Goal: Entertainment & Leisure: Consume media (video, audio)

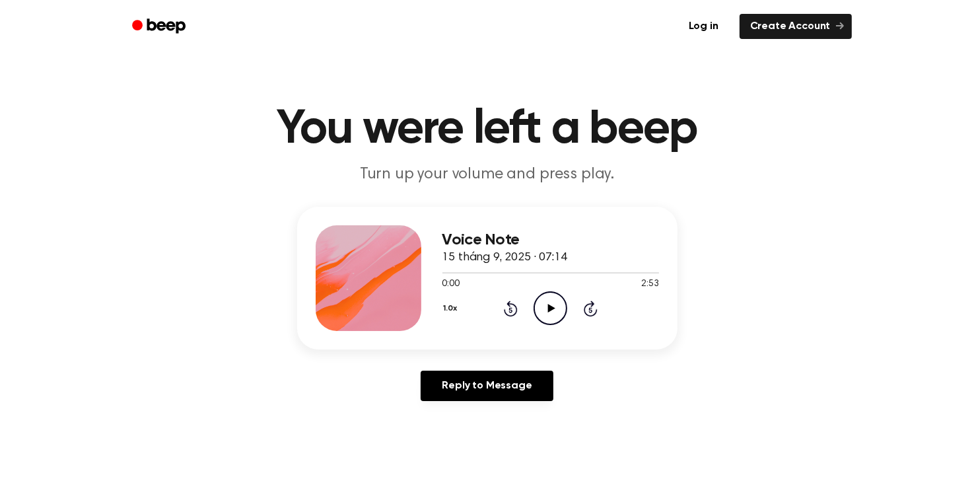
click at [544, 306] on icon "Play Audio" at bounding box center [550, 308] width 34 height 34
click at [547, 308] on icon "Pause Audio" at bounding box center [550, 308] width 34 height 34
click at [547, 308] on icon "Play Audio" at bounding box center [550, 308] width 34 height 34
click at [547, 308] on icon "Pause Audio" at bounding box center [550, 308] width 34 height 34
click at [516, 310] on icon at bounding box center [511, 308] width 14 height 16
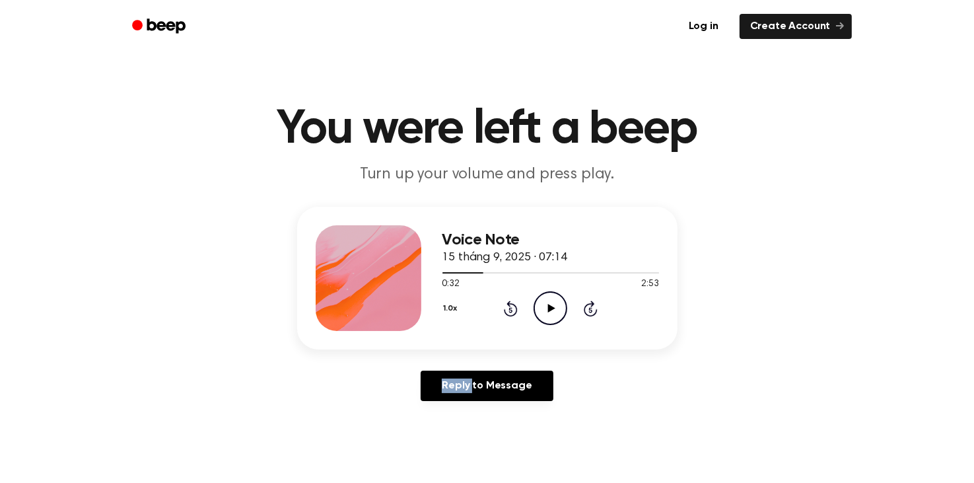
click at [516, 310] on icon at bounding box center [511, 308] width 14 height 16
click at [506, 310] on icon "Rewind 5 seconds" at bounding box center [510, 308] width 15 height 17
click at [547, 306] on icon "Play Audio" at bounding box center [550, 308] width 34 height 34
click at [508, 308] on icon "Rewind 5 seconds" at bounding box center [510, 308] width 15 height 17
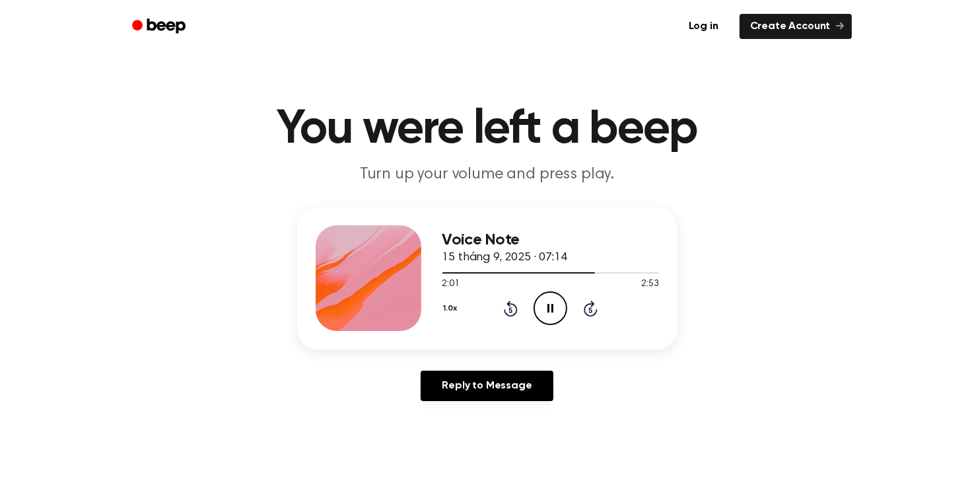
click at [552, 306] on icon at bounding box center [550, 308] width 6 height 9
click at [518, 308] on icon at bounding box center [511, 308] width 14 height 16
click at [539, 306] on icon "Play Audio" at bounding box center [550, 308] width 34 height 34
click at [546, 304] on icon "Play Audio" at bounding box center [550, 308] width 34 height 34
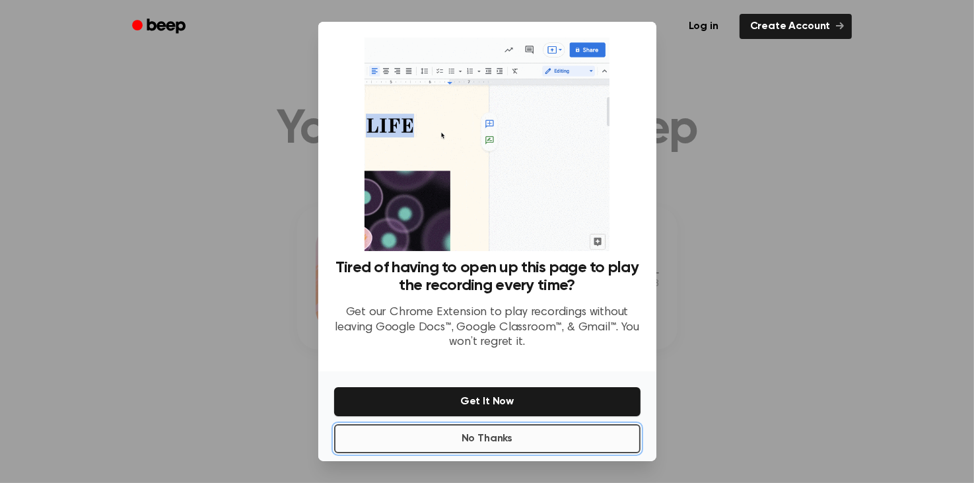
click at [518, 444] on button "No Thanks" at bounding box center [487, 438] width 306 height 29
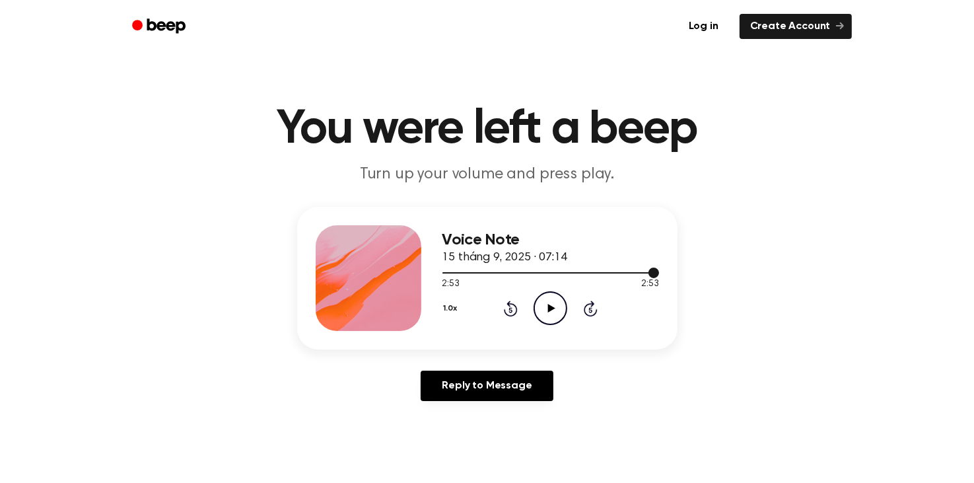
click at [504, 272] on div at bounding box center [550, 272] width 217 height 1
click at [552, 312] on icon "Play Audio" at bounding box center [550, 308] width 34 height 34
click at [588, 308] on icon "Skip 5 seconds" at bounding box center [590, 308] width 15 height 17
click at [594, 309] on icon "Skip 5 seconds" at bounding box center [590, 308] width 15 height 17
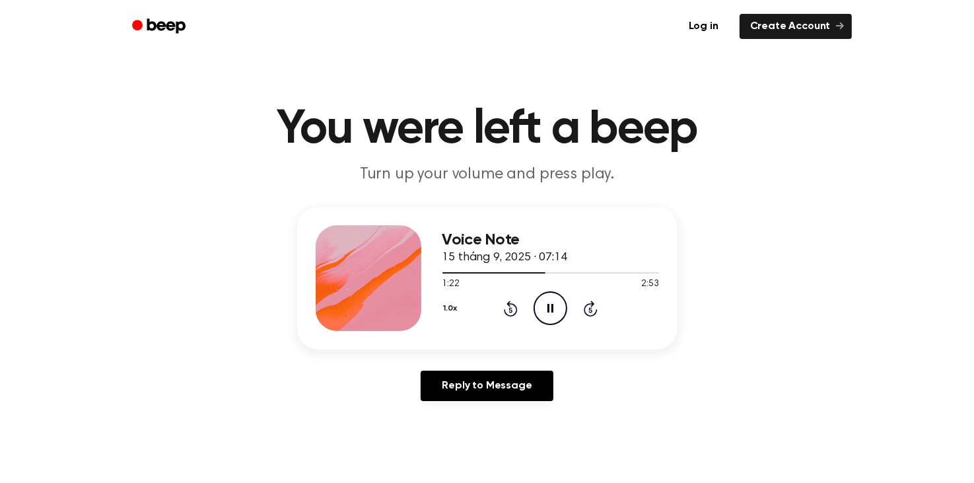
click at [589, 309] on icon at bounding box center [590, 309] width 3 height 5
click at [547, 311] on icon at bounding box center [550, 308] width 6 height 9
click at [512, 309] on icon "Rewind 5 seconds" at bounding box center [510, 308] width 15 height 17
click at [547, 307] on icon "Play Audio" at bounding box center [550, 308] width 34 height 34
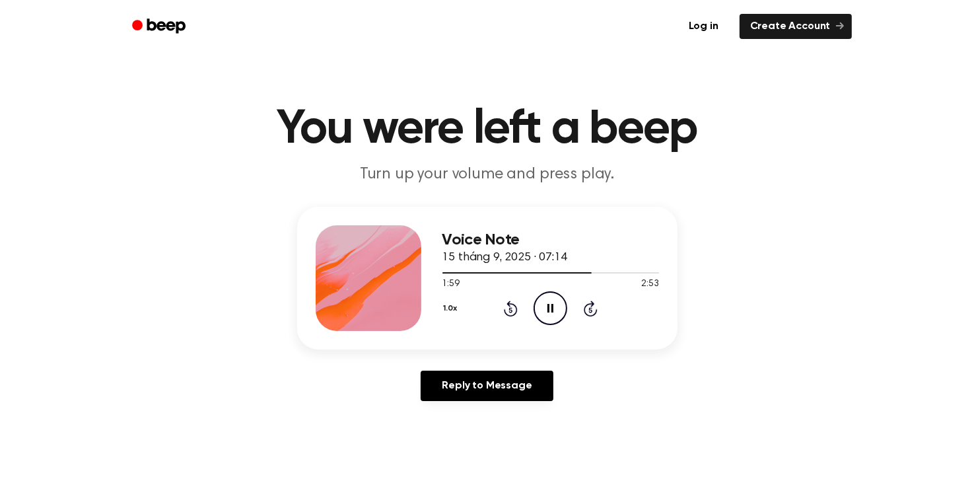
click at [547, 307] on icon "Pause Audio" at bounding box center [550, 308] width 34 height 34
click at [547, 307] on icon "Play Audio" at bounding box center [550, 308] width 34 height 34
click at [547, 307] on icon "Pause Audio" at bounding box center [550, 308] width 34 height 34
click at [547, 307] on icon "Play Audio" at bounding box center [550, 308] width 34 height 34
click at [547, 307] on icon "Pause Audio" at bounding box center [550, 308] width 34 height 34
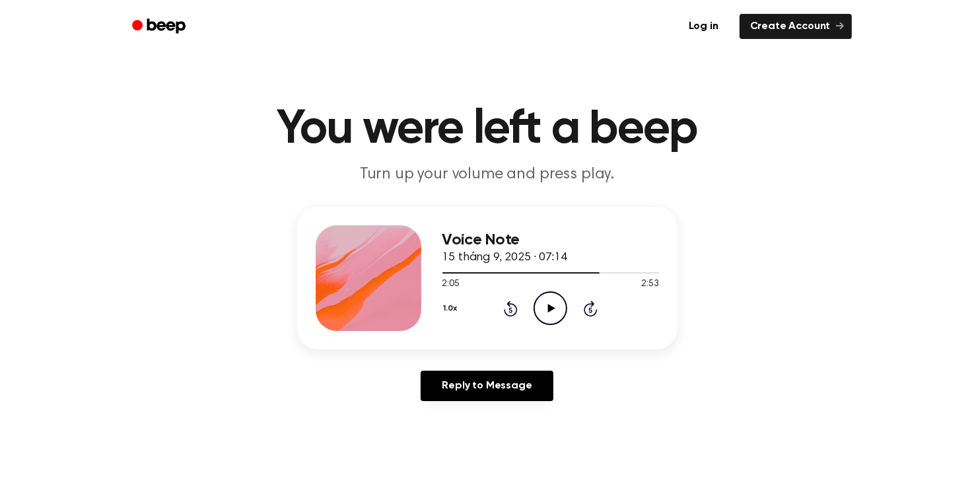
click at [547, 307] on icon "Play Audio" at bounding box center [550, 308] width 34 height 34
click at [547, 307] on icon "Pause Audio" at bounding box center [550, 308] width 34 height 34
click at [510, 308] on icon at bounding box center [510, 309] width 3 height 5
click at [539, 306] on icon "Play Audio" at bounding box center [550, 308] width 34 height 34
click at [541, 311] on icon "Pause Audio" at bounding box center [550, 308] width 34 height 34
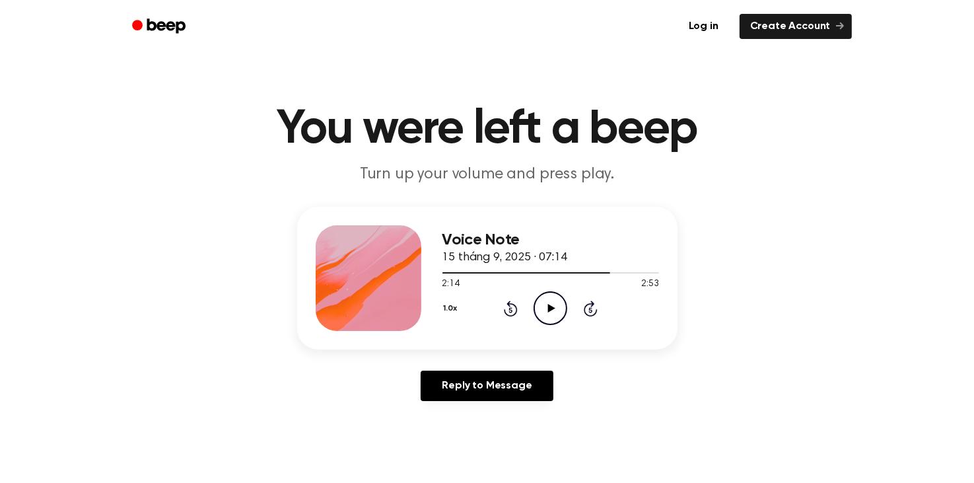
click at [512, 306] on icon "Rewind 5 seconds" at bounding box center [510, 308] width 15 height 17
click at [547, 307] on icon "Play Audio" at bounding box center [550, 308] width 34 height 34
click at [506, 308] on icon "Rewind 5 seconds" at bounding box center [510, 308] width 15 height 17
click at [539, 306] on icon "Pause Audio" at bounding box center [550, 308] width 34 height 34
click at [545, 303] on icon "Play Audio" at bounding box center [550, 308] width 34 height 34
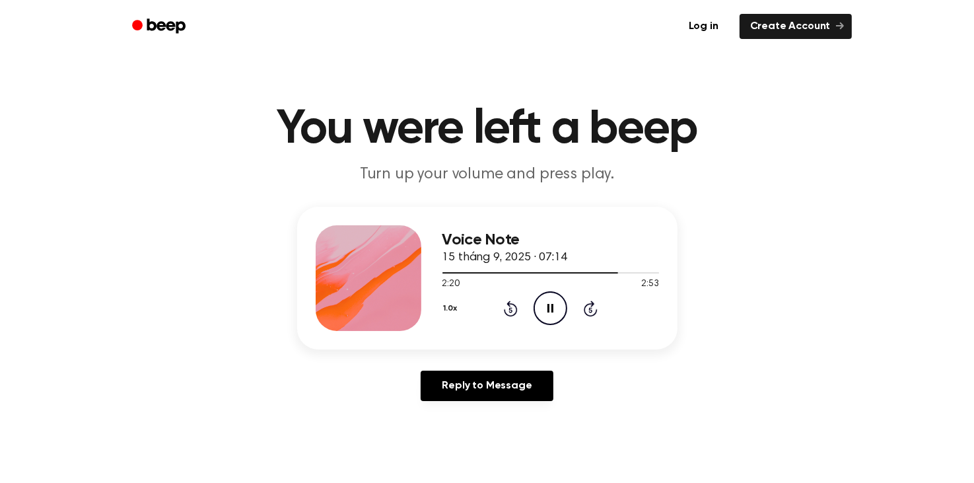
click at [543, 293] on circle at bounding box center [550, 308] width 32 height 32
click at [545, 303] on icon "Play Audio" at bounding box center [550, 308] width 34 height 34
click at [545, 303] on icon "Pause Audio" at bounding box center [550, 308] width 34 height 34
click at [510, 307] on icon at bounding box center [510, 309] width 3 height 5
click at [544, 306] on icon "Play Audio" at bounding box center [550, 308] width 34 height 34
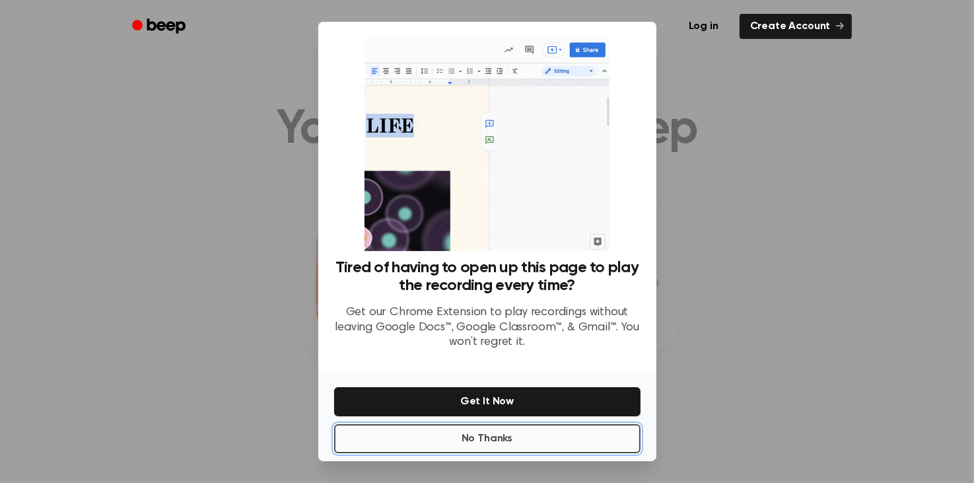
click at [483, 442] on button "No Thanks" at bounding box center [487, 438] width 306 height 29
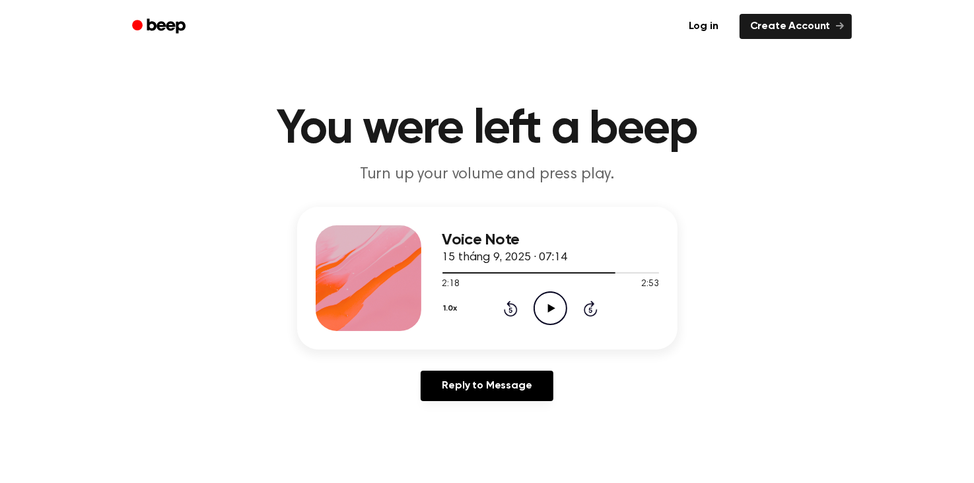
click at [550, 311] on icon "Play Audio" at bounding box center [550, 308] width 34 height 34
click at [541, 300] on icon "Pause Audio" at bounding box center [550, 308] width 34 height 34
click at [512, 312] on icon "Rewind 5 seconds" at bounding box center [510, 308] width 15 height 17
click at [547, 309] on icon "Play Audio" at bounding box center [550, 308] width 34 height 34
click at [551, 312] on icon at bounding box center [550, 308] width 6 height 9
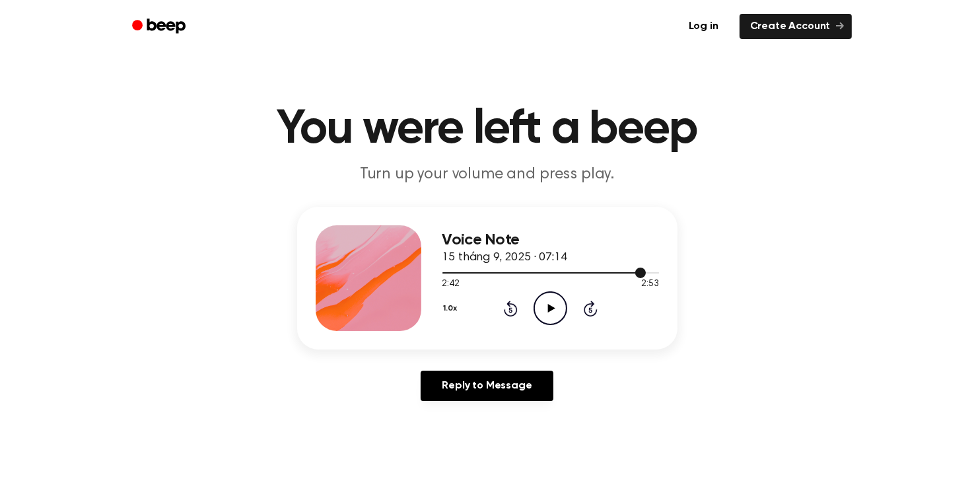
click at [555, 271] on div at bounding box center [550, 272] width 217 height 11
click at [547, 300] on icon "Play Audio" at bounding box center [550, 308] width 34 height 34
click at [550, 306] on icon "Pause Audio" at bounding box center [550, 308] width 34 height 34
click at [550, 306] on icon at bounding box center [551, 308] width 7 height 9
click at [550, 306] on icon "Pause Audio" at bounding box center [550, 308] width 34 height 34
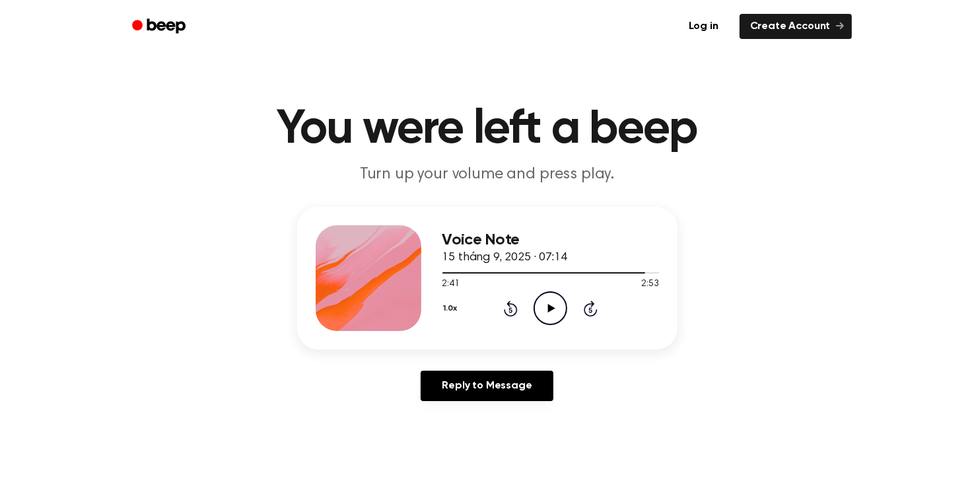
click at [510, 313] on icon "Rewind 5 seconds" at bounding box center [510, 308] width 15 height 17
click at [506, 309] on icon "Rewind 5 seconds" at bounding box center [510, 308] width 15 height 17
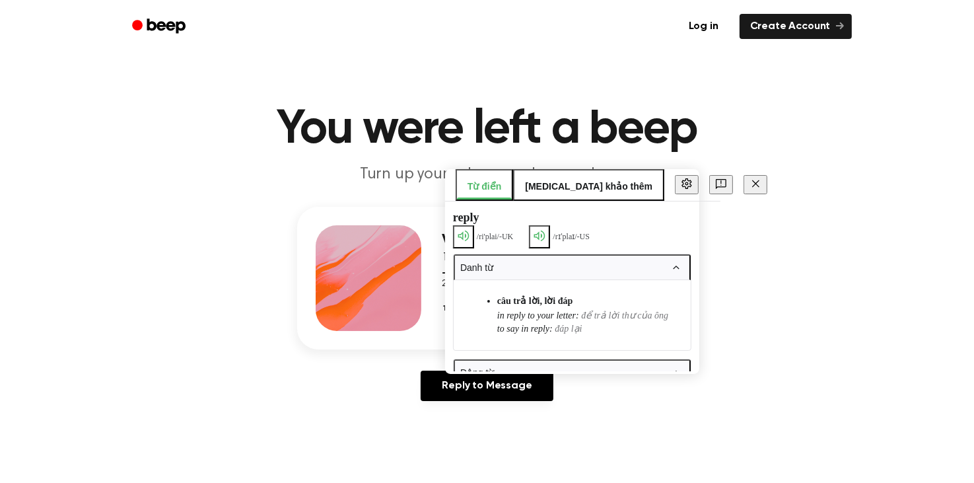
click at [506, 323] on span "to say in reply :" at bounding box center [524, 328] width 55 height 10
drag, startPoint x: 678, startPoint y: 183, endPoint x: 640, endPoint y: 251, distance: 78.0
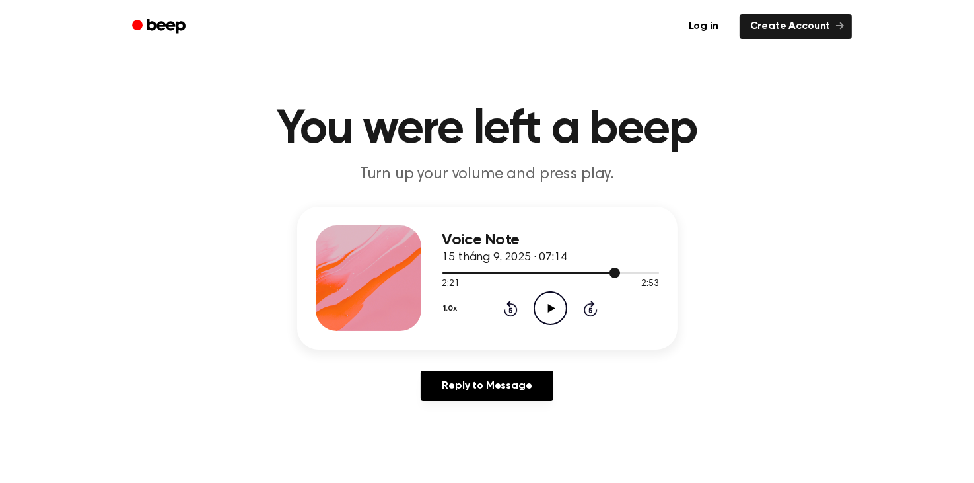
click at [610, 271] on span at bounding box center [614, 272] width 11 height 11
click at [560, 306] on icon "Play Audio" at bounding box center [550, 308] width 34 height 34
click at [547, 309] on icon "Pause Audio" at bounding box center [550, 308] width 34 height 34
click at [547, 309] on icon "Play Audio" at bounding box center [550, 308] width 34 height 34
click at [618, 272] on div at bounding box center [543, 272] width 203 height 1
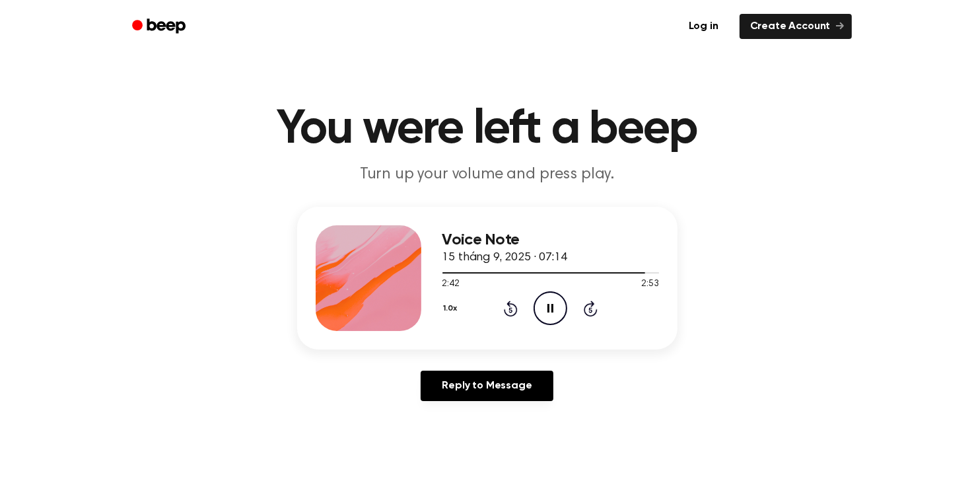
click at [552, 312] on icon at bounding box center [550, 308] width 6 height 9
drag, startPoint x: 506, startPoint y: 314, endPoint x: 533, endPoint y: 297, distance: 31.1
click at [507, 314] on icon at bounding box center [511, 308] width 14 height 16
click at [541, 304] on icon "Play Audio" at bounding box center [550, 308] width 34 height 34
click at [547, 306] on icon at bounding box center [550, 308] width 6 height 9
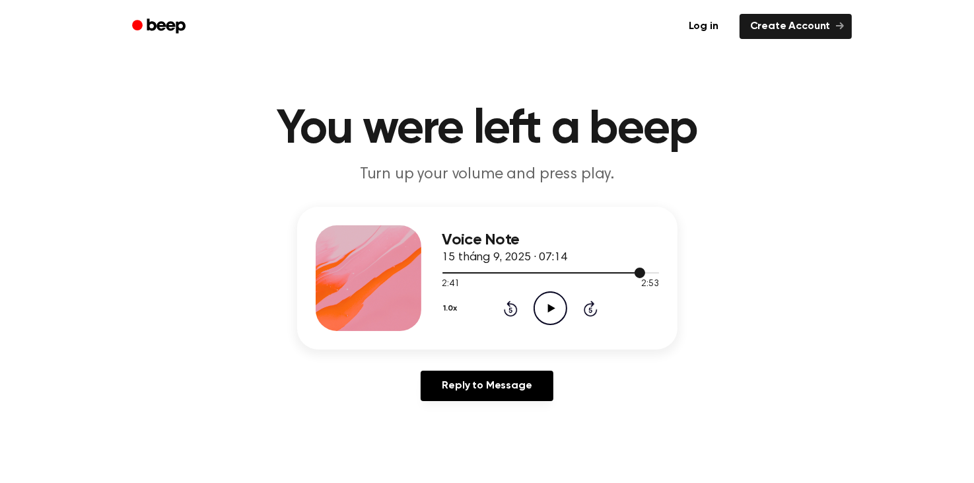
click at [578, 270] on div at bounding box center [550, 272] width 217 height 11
click at [556, 301] on icon "Play Audio" at bounding box center [550, 308] width 34 height 34
click at [511, 308] on icon "Rewind 5 seconds" at bounding box center [510, 308] width 15 height 17
click at [510, 306] on icon at bounding box center [511, 308] width 14 height 16
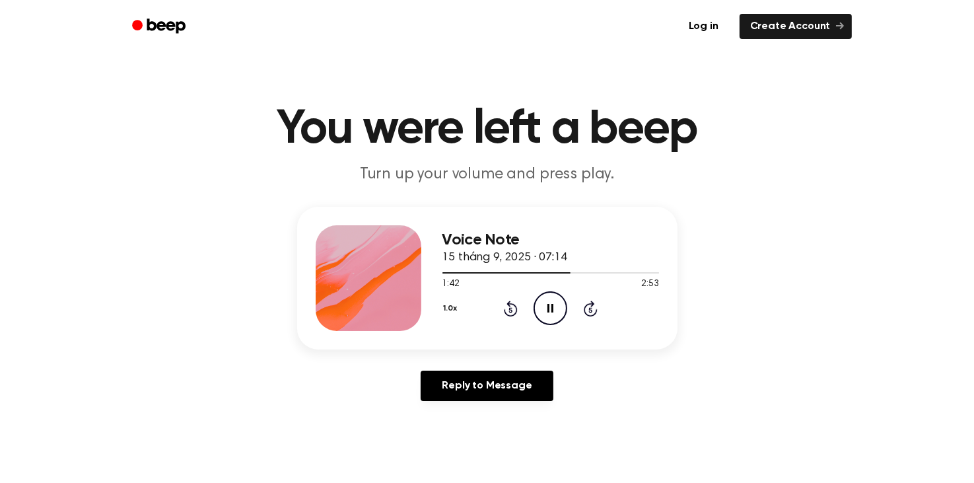
click at [510, 306] on icon at bounding box center [511, 308] width 14 height 16
click at [511, 308] on icon at bounding box center [510, 309] width 3 height 5
click at [553, 312] on icon "Pause Audio" at bounding box center [550, 308] width 34 height 34
click at [553, 312] on icon "Play Audio" at bounding box center [550, 308] width 34 height 34
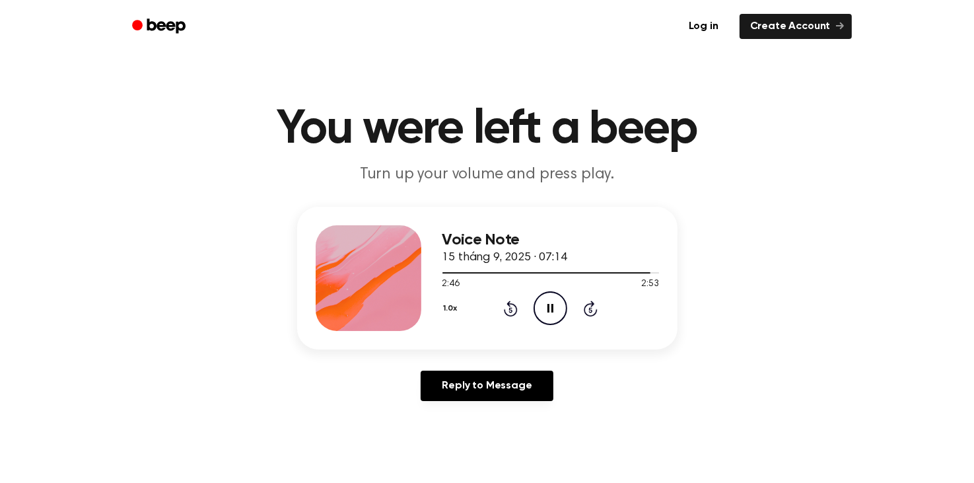
click at [513, 309] on icon "Rewind 5 seconds" at bounding box center [510, 308] width 15 height 17
click at [552, 310] on icon at bounding box center [550, 308] width 6 height 9
click at [549, 305] on icon at bounding box center [551, 308] width 7 height 9
click at [458, 272] on div at bounding box center [550, 272] width 217 height 1
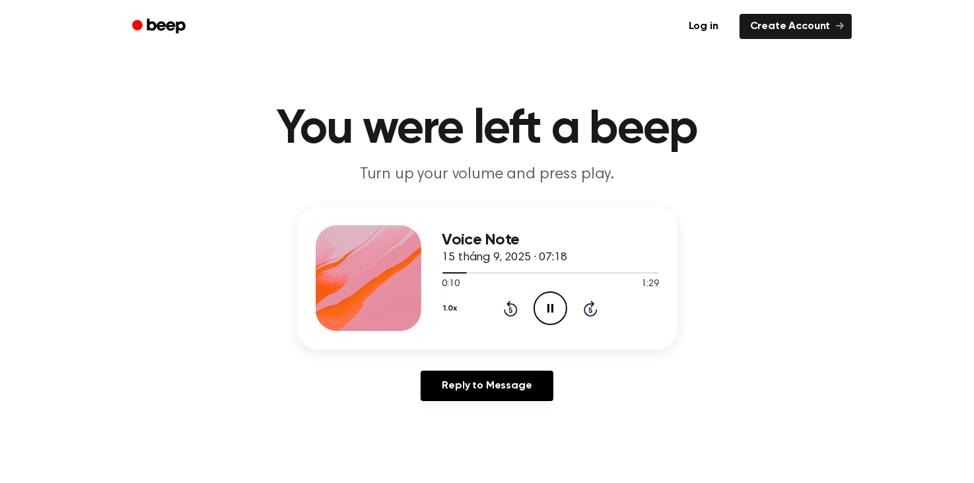
click at [551, 304] on icon "Pause Audio" at bounding box center [550, 308] width 34 height 34
click at [551, 304] on icon "Play Audio" at bounding box center [550, 308] width 34 height 34
click at [550, 304] on icon "Pause Audio" at bounding box center [550, 308] width 34 height 34
click at [550, 304] on icon "Play Audio" at bounding box center [550, 308] width 34 height 34
click at [550, 304] on icon "Pause Audio" at bounding box center [550, 308] width 34 height 34
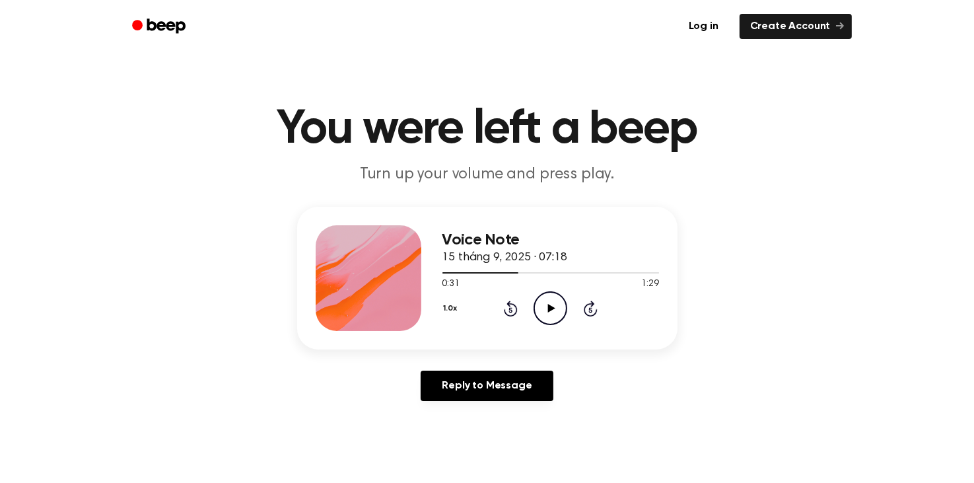
click at [507, 306] on icon "Rewind 5 seconds" at bounding box center [510, 308] width 15 height 17
click at [542, 310] on icon "Play Audio" at bounding box center [550, 308] width 34 height 34
click at [545, 307] on icon "Pause Audio" at bounding box center [550, 308] width 34 height 34
click at [545, 302] on icon "Play Audio" at bounding box center [550, 308] width 34 height 34
click at [547, 303] on icon "Pause Audio" at bounding box center [550, 308] width 34 height 34
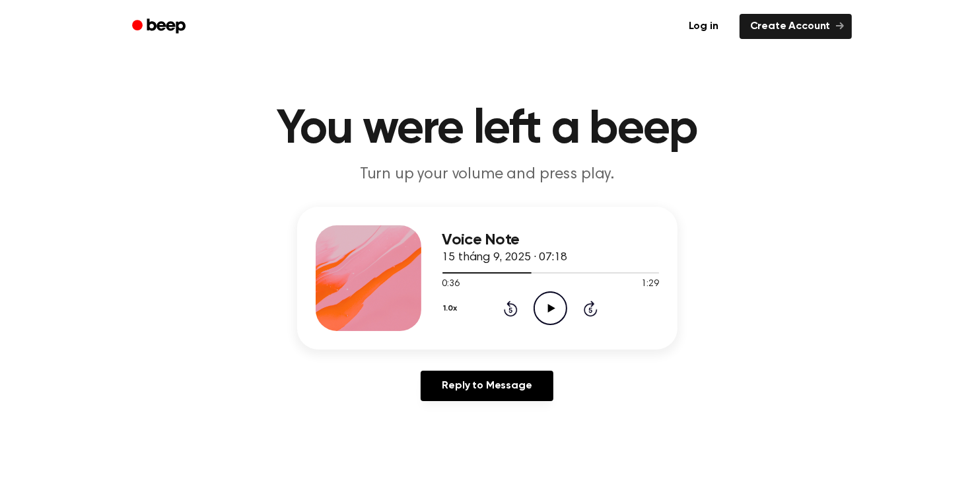
click at [547, 303] on icon "Play Audio" at bounding box center [550, 308] width 34 height 34
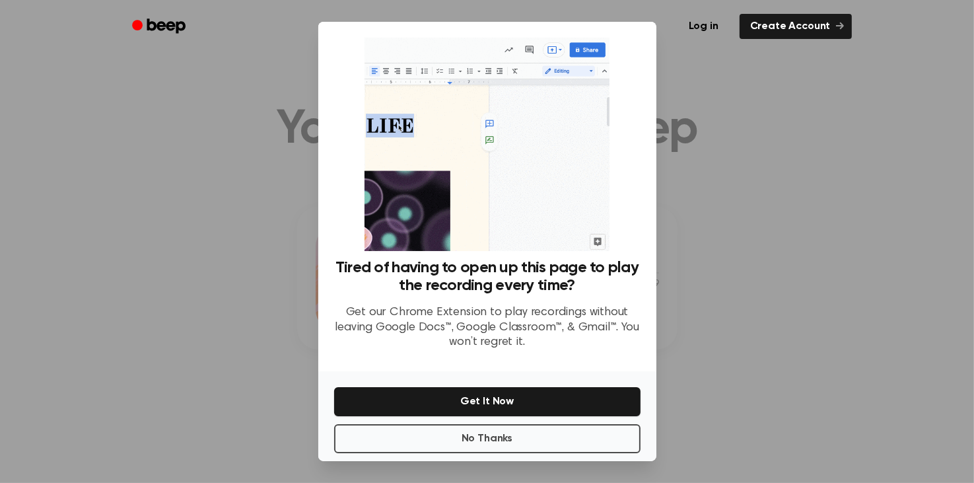
click at [516, 336] on p "Get our Chrome Extension to play recordings without leaving Google Docs™, Googl…" at bounding box center [487, 327] width 306 height 45
click at [463, 438] on button "No Thanks" at bounding box center [487, 438] width 306 height 29
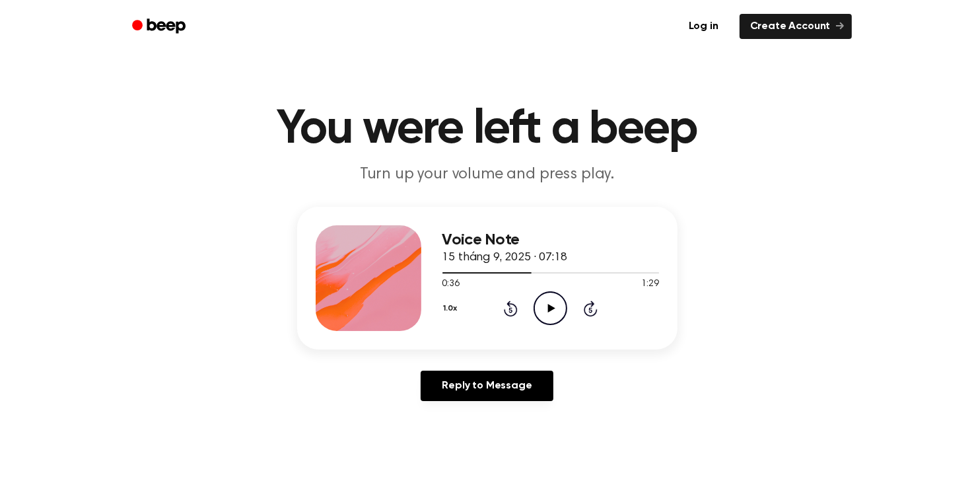
click at [549, 310] on icon at bounding box center [551, 308] width 7 height 9
click at [558, 312] on icon "Pause Audio" at bounding box center [550, 308] width 34 height 34
click at [513, 305] on icon at bounding box center [511, 308] width 14 height 16
click at [543, 309] on icon "Play Audio" at bounding box center [550, 308] width 34 height 34
click at [543, 309] on icon "Pause Audio" at bounding box center [550, 308] width 34 height 34
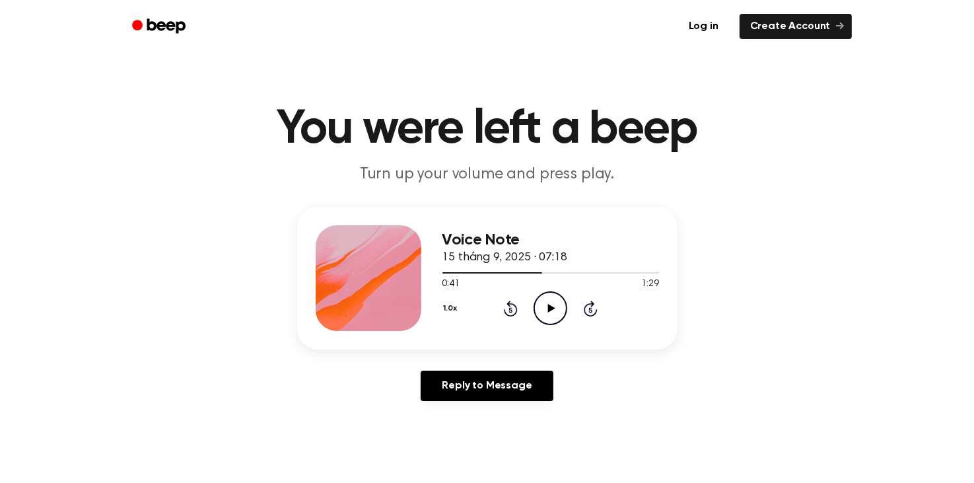
click at [549, 312] on icon "Play Audio" at bounding box center [550, 308] width 34 height 34
click at [552, 311] on icon at bounding box center [550, 308] width 6 height 9
click at [515, 310] on icon "Rewind 5 seconds" at bounding box center [510, 308] width 15 height 17
click at [557, 308] on icon "Play Audio" at bounding box center [550, 308] width 34 height 34
click at [546, 309] on icon "Pause Audio" at bounding box center [550, 308] width 34 height 34
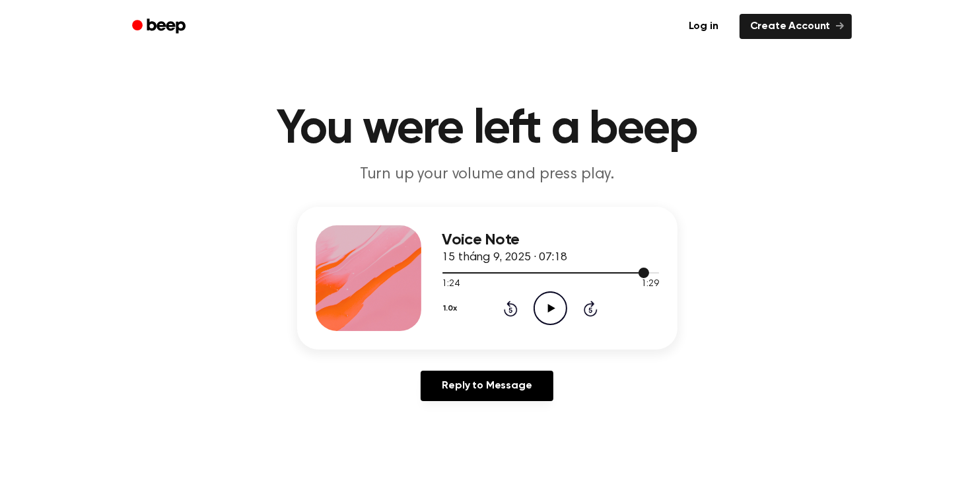
click at [584, 272] on div at bounding box center [545, 272] width 207 height 1
click at [555, 307] on icon "Play Audio" at bounding box center [550, 308] width 34 height 34
click at [511, 309] on icon at bounding box center [510, 309] width 3 height 5
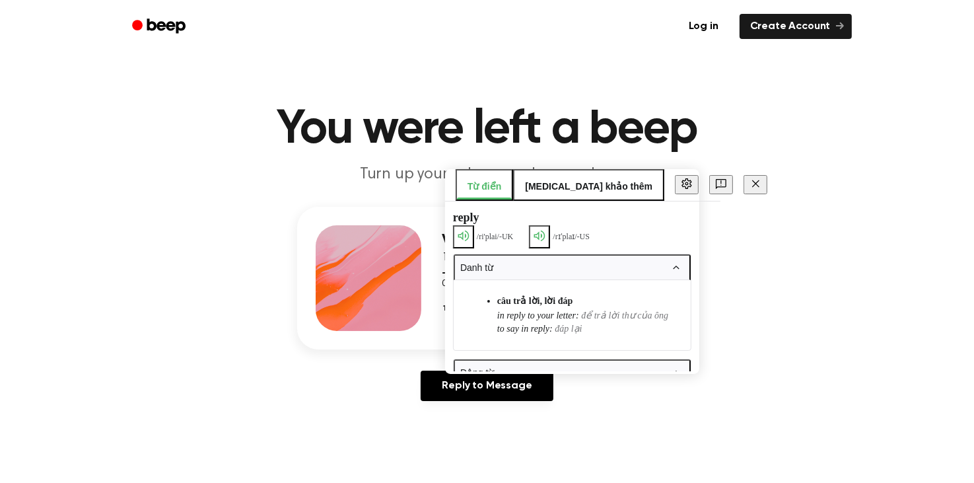
click at [511, 323] on span "to say in reply :" at bounding box center [524, 328] width 55 height 10
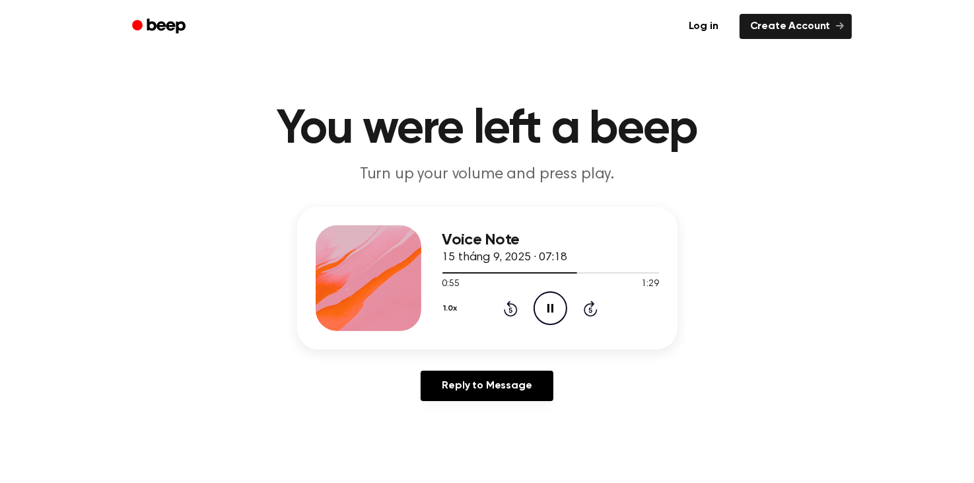
click at [509, 308] on icon "Rewind 5 seconds" at bounding box center [510, 308] width 15 height 17
click at [510, 306] on icon "Rewind 5 seconds" at bounding box center [510, 308] width 15 height 17
click at [516, 304] on icon "Rewind 5 seconds" at bounding box center [510, 308] width 15 height 17
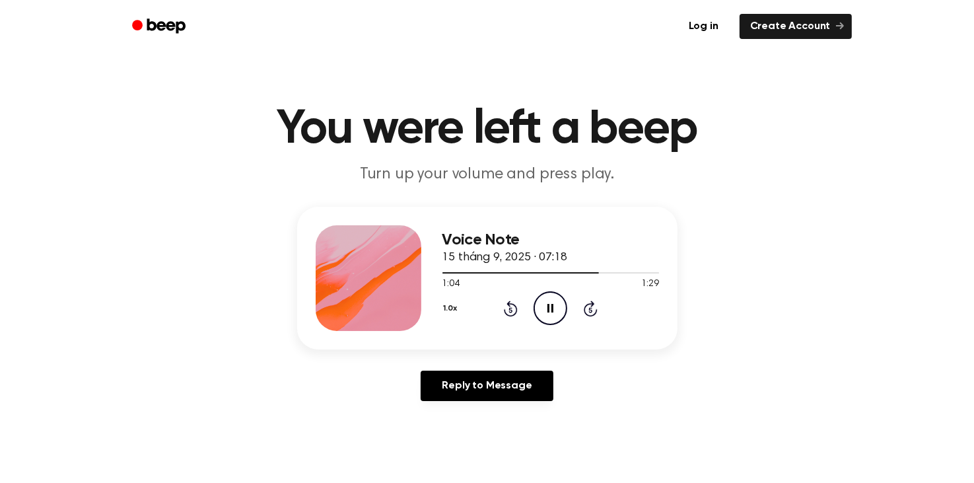
click at [513, 307] on icon "Rewind 5 seconds" at bounding box center [510, 308] width 15 height 17
click at [549, 308] on icon at bounding box center [550, 308] width 6 height 9
click at [549, 273] on div at bounding box center [541, 272] width 198 height 1
click at [463, 269] on div at bounding box center [550, 272] width 217 height 11
click at [542, 308] on icon "Play Audio" at bounding box center [550, 308] width 34 height 34
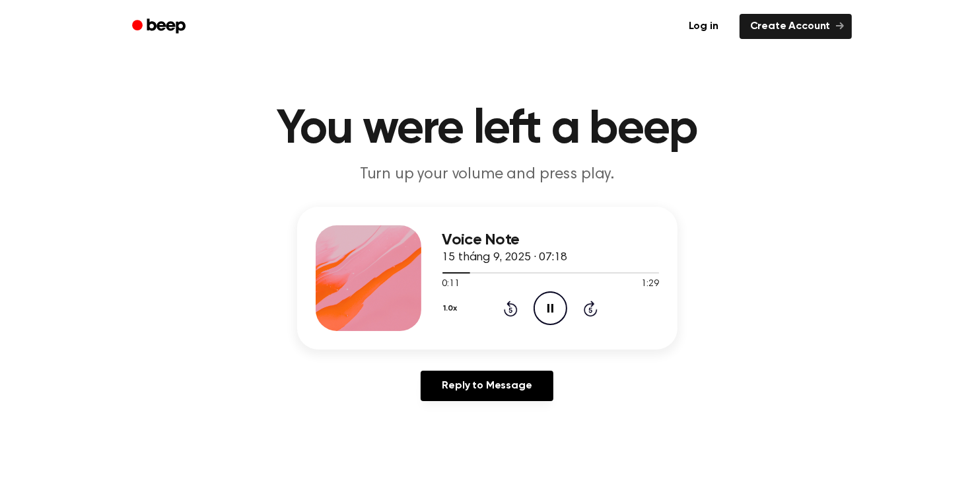
click at [551, 311] on icon "Pause Audio" at bounding box center [550, 308] width 34 height 34
click at [555, 307] on icon "Play Audio" at bounding box center [550, 308] width 34 height 34
click at [595, 309] on icon "Skip 5 seconds" at bounding box center [590, 308] width 15 height 17
click at [591, 311] on icon at bounding box center [590, 309] width 3 height 5
click at [594, 310] on icon "Skip 5 seconds" at bounding box center [590, 308] width 15 height 17
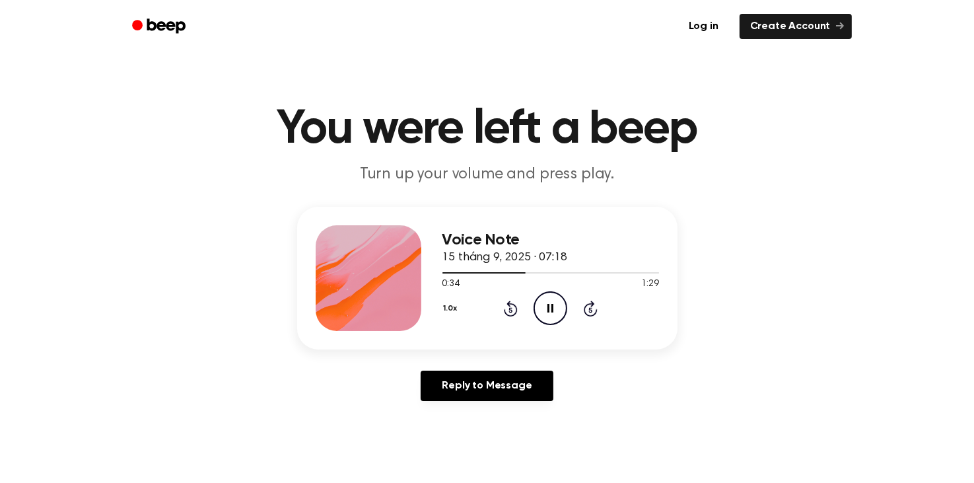
click at [552, 309] on icon at bounding box center [550, 308] width 6 height 9
click at [592, 311] on icon "Skip 5 seconds" at bounding box center [590, 308] width 15 height 17
click at [551, 306] on icon at bounding box center [551, 308] width 7 height 9
click at [553, 305] on icon "Pause Audio" at bounding box center [550, 308] width 34 height 34
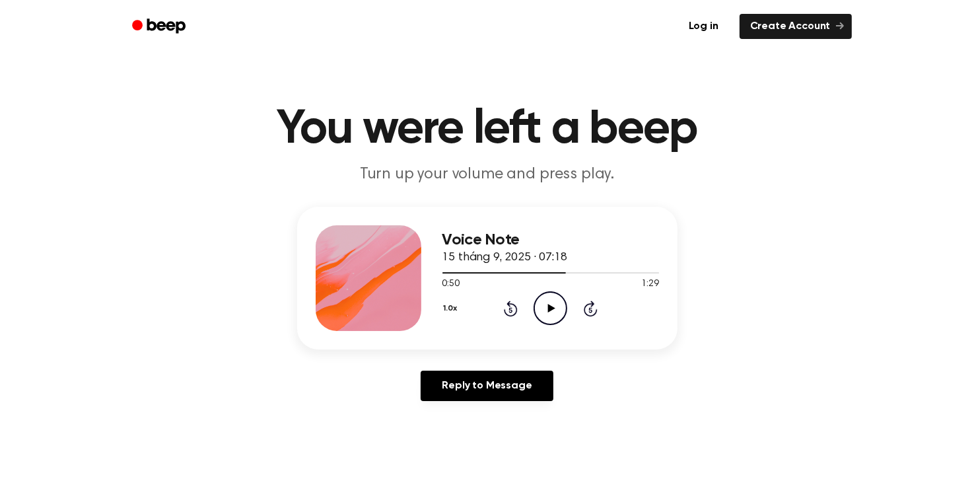
click at [553, 305] on icon "Play Audio" at bounding box center [550, 308] width 34 height 34
click at [599, 274] on div at bounding box center [550, 272] width 217 height 11
click at [615, 272] on div at bounding box center [550, 272] width 217 height 1
click at [499, 269] on div at bounding box center [550, 272] width 217 height 11
click at [552, 309] on icon at bounding box center [550, 308] width 6 height 9
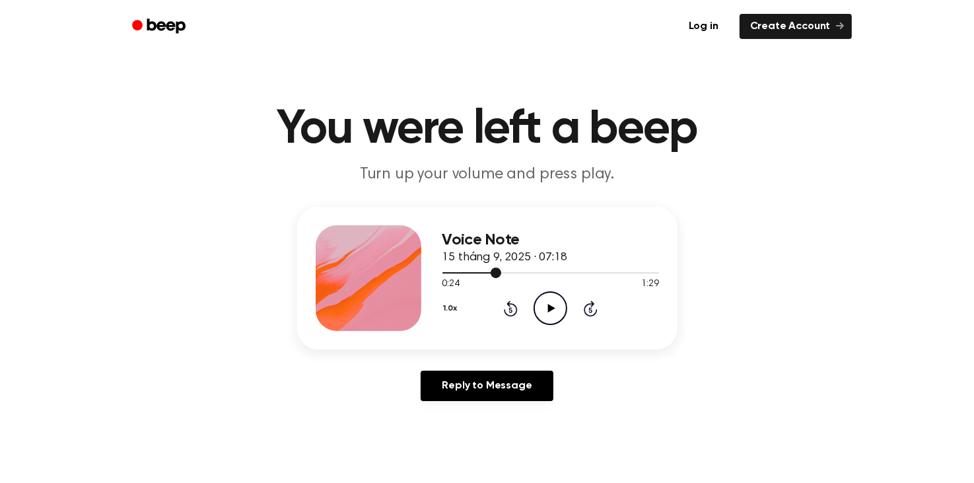
click at [468, 272] on div at bounding box center [471, 272] width 59 height 1
click at [547, 308] on icon "Play Audio" at bounding box center [550, 308] width 34 height 34
click at [489, 271] on div at bounding box center [550, 272] width 217 height 11
click at [502, 273] on div at bounding box center [550, 272] width 217 height 1
click at [544, 272] on div at bounding box center [550, 272] width 217 height 1
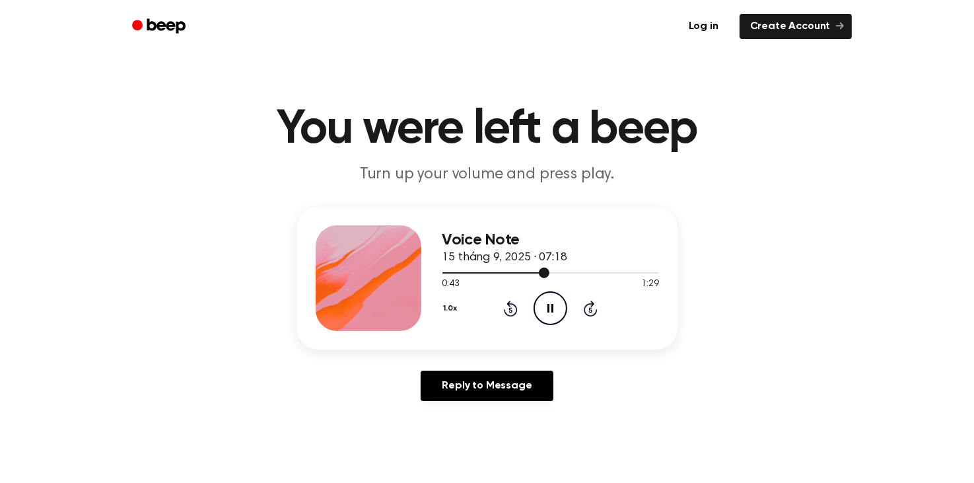
click at [581, 269] on div at bounding box center [550, 272] width 217 height 11
click at [549, 306] on icon at bounding box center [550, 308] width 6 height 9
click at [549, 306] on icon at bounding box center [551, 308] width 7 height 9
click at [590, 304] on icon "Skip 5 seconds" at bounding box center [590, 308] width 15 height 17
click at [547, 303] on icon "Pause Audio" at bounding box center [550, 308] width 34 height 34
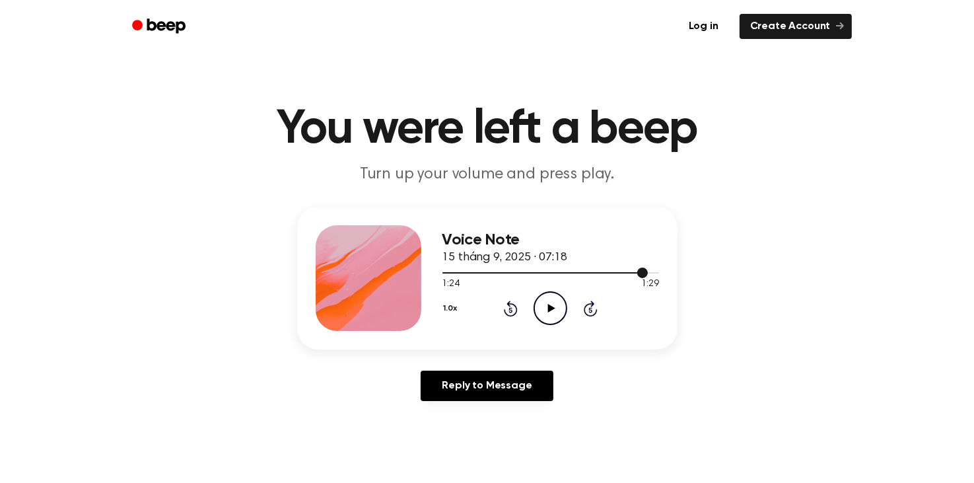
click at [605, 273] on div at bounding box center [550, 272] width 217 height 11
click at [553, 306] on icon "Play Audio" at bounding box center [550, 308] width 34 height 34
click at [549, 306] on icon "Pause Audio" at bounding box center [550, 308] width 34 height 34
click at [510, 311] on icon at bounding box center [510, 309] width 3 height 5
click at [552, 311] on icon "Play Audio" at bounding box center [550, 308] width 34 height 34
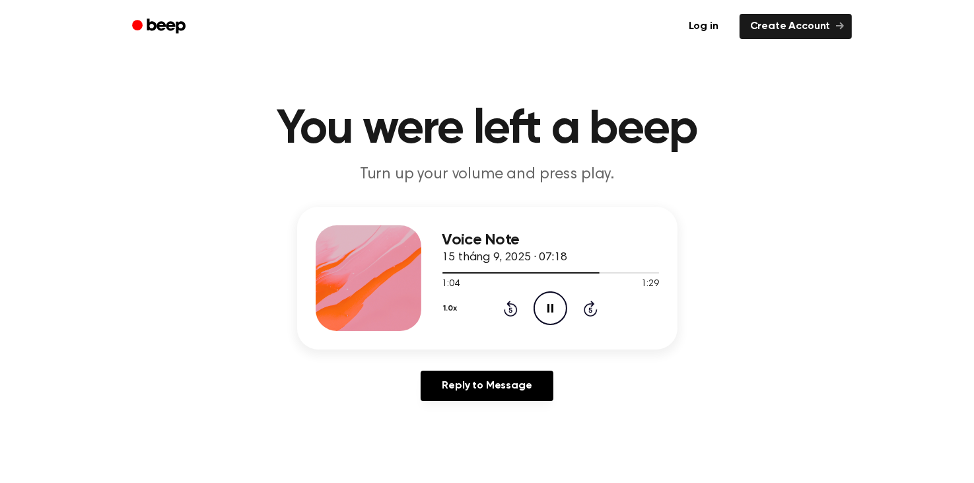
click at [552, 311] on icon at bounding box center [550, 308] width 6 height 9
click at [552, 311] on icon "Play Audio" at bounding box center [550, 308] width 34 height 34
click at [550, 310] on icon "Pause Audio" at bounding box center [550, 308] width 34 height 34
click at [550, 310] on icon at bounding box center [551, 308] width 7 height 9
click at [550, 310] on icon "Pause Audio" at bounding box center [550, 308] width 34 height 34
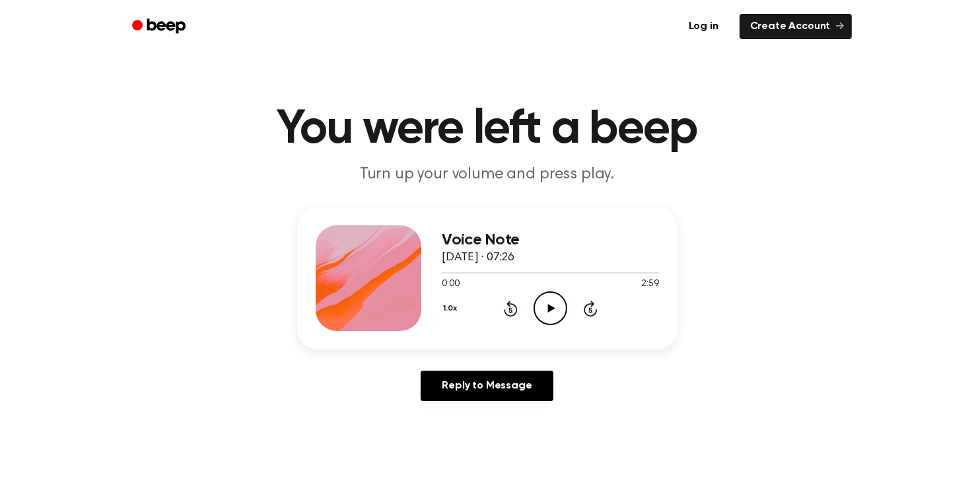
click at [549, 306] on icon at bounding box center [551, 308] width 7 height 9
click at [549, 306] on icon at bounding box center [550, 308] width 6 height 9
click at [512, 309] on icon "Rewind 5 seconds" at bounding box center [510, 308] width 15 height 17
click at [549, 302] on icon "Play Audio" at bounding box center [550, 308] width 34 height 34
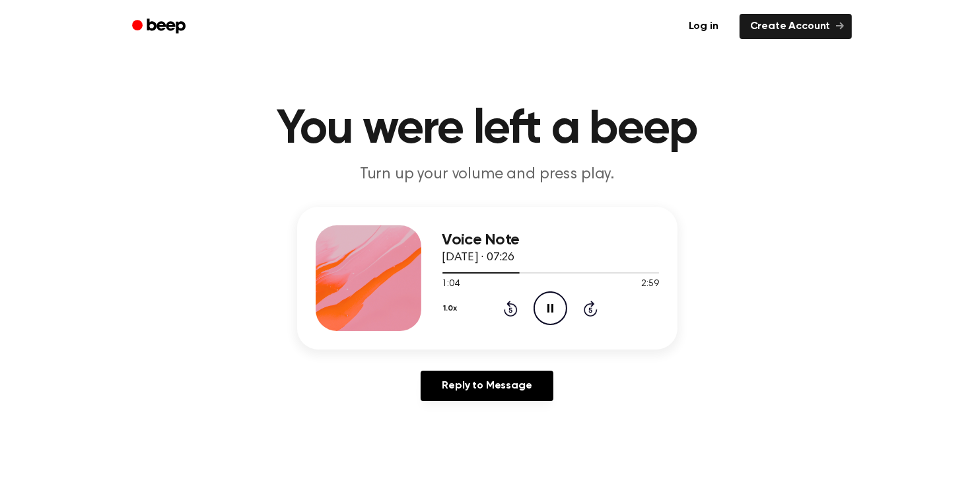
click at [513, 307] on icon "Rewind 5 seconds" at bounding box center [510, 308] width 15 height 17
click at [542, 306] on icon "Pause Audio" at bounding box center [550, 308] width 34 height 34
click at [542, 306] on icon "Play Audio" at bounding box center [550, 308] width 34 height 34
click at [542, 309] on icon "Pause Audio" at bounding box center [550, 308] width 34 height 34
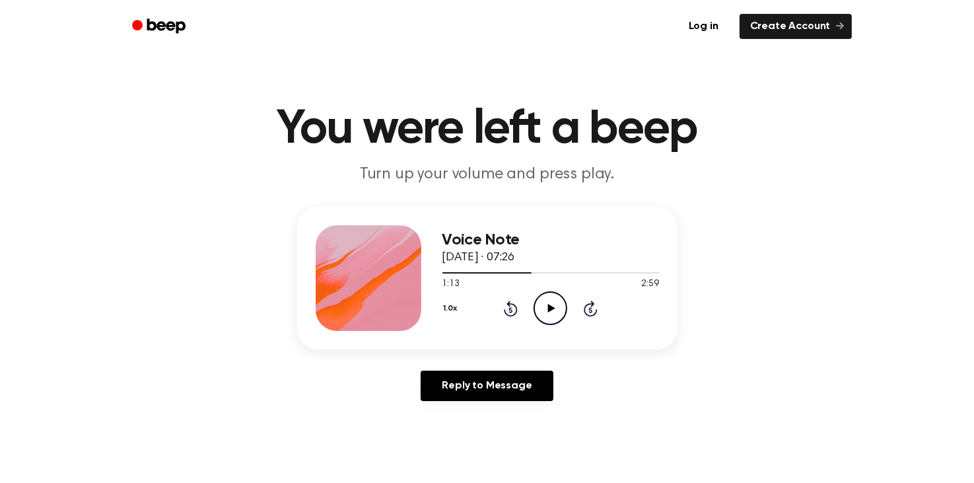
click at [547, 307] on icon "Play Audio" at bounding box center [550, 308] width 34 height 34
click at [547, 308] on icon "Pause Audio" at bounding box center [550, 308] width 34 height 34
click at [545, 308] on icon "Play Audio" at bounding box center [550, 308] width 34 height 34
click at [513, 310] on icon "Rewind 5 seconds" at bounding box center [510, 308] width 15 height 17
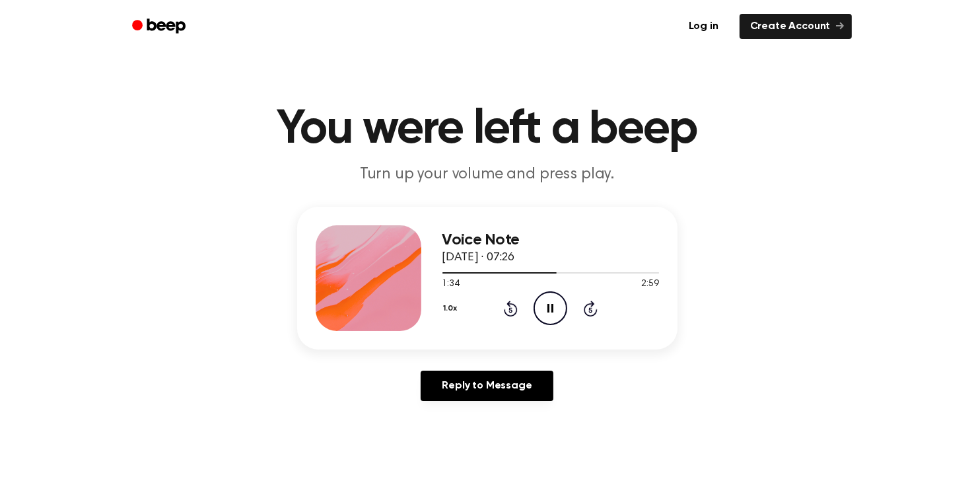
click at [549, 308] on icon at bounding box center [550, 308] width 6 height 9
click at [549, 308] on icon at bounding box center [551, 308] width 7 height 9
click at [510, 306] on icon at bounding box center [511, 308] width 14 height 16
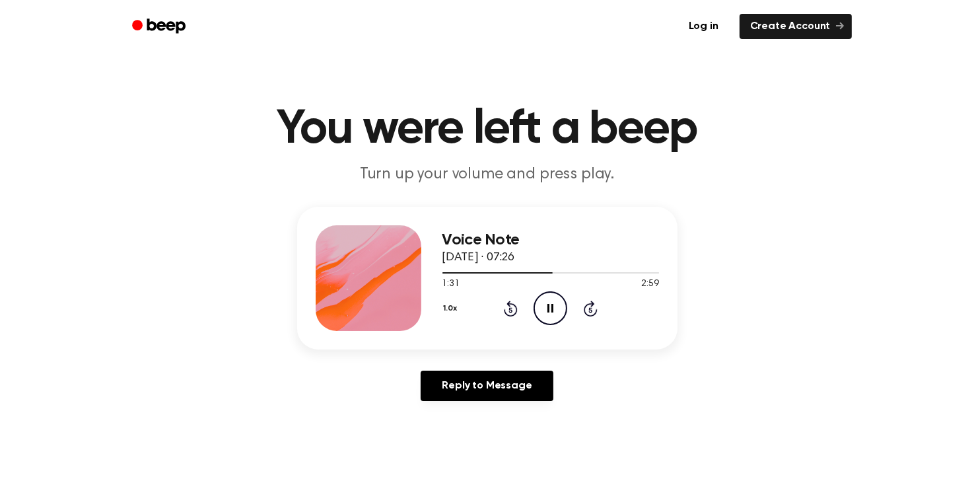
click at [515, 306] on icon at bounding box center [511, 308] width 14 height 16
click at [547, 306] on icon "Pause Audio" at bounding box center [550, 308] width 34 height 34
click at [515, 312] on icon at bounding box center [511, 308] width 14 height 16
click at [549, 304] on icon "Play Audio" at bounding box center [550, 308] width 34 height 34
click at [549, 304] on icon at bounding box center [550, 308] width 6 height 9
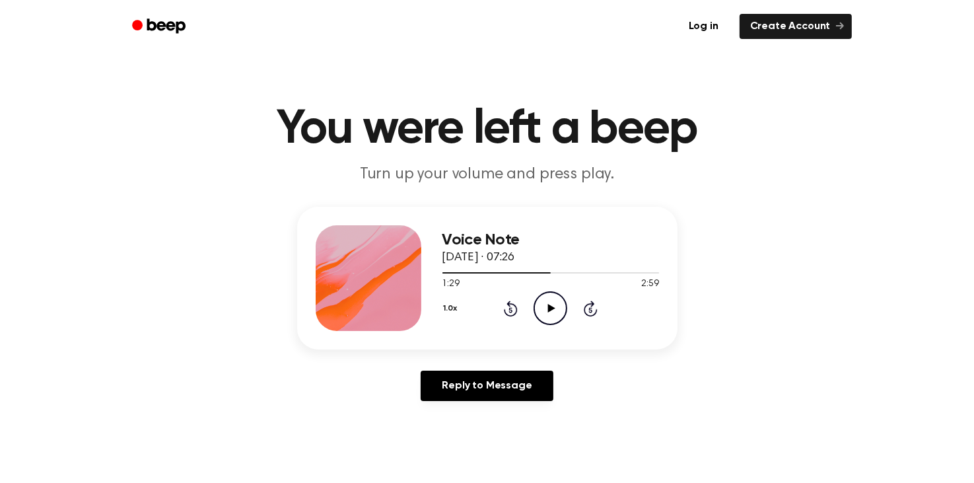
click at [549, 304] on icon "Play Audio" at bounding box center [550, 308] width 34 height 34
click at [549, 305] on icon at bounding box center [550, 308] width 6 height 9
click at [510, 310] on icon "Rewind 5 seconds" at bounding box center [510, 308] width 15 height 17
click at [549, 304] on icon "Play Audio" at bounding box center [550, 308] width 34 height 34
click at [549, 304] on icon "Pause Audio" at bounding box center [550, 308] width 34 height 34
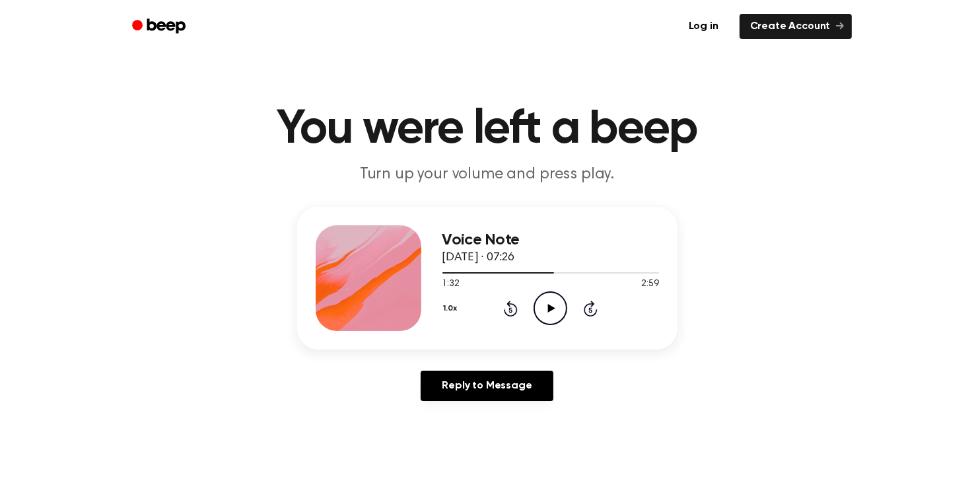
click at [549, 304] on icon "Play Audio" at bounding box center [550, 308] width 34 height 34
click at [547, 309] on icon "Pause Audio" at bounding box center [550, 308] width 34 height 34
